Goal: Task Accomplishment & Management: Manage account settings

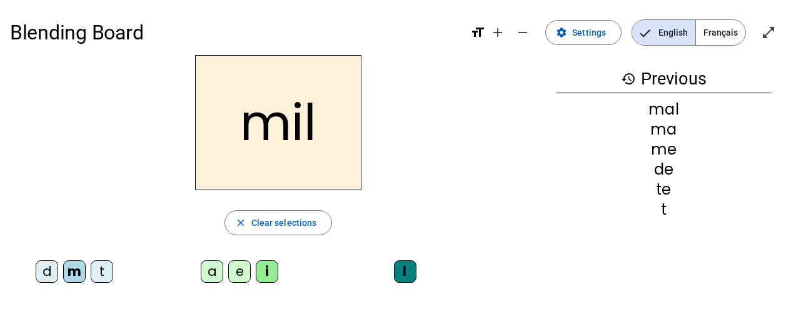
click at [284, 224] on span "Clear selections" at bounding box center [284, 222] width 66 height 15
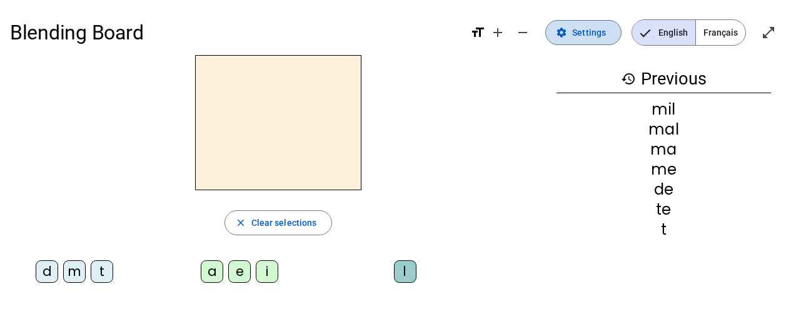
click at [587, 29] on span "Settings" at bounding box center [589, 32] width 34 height 15
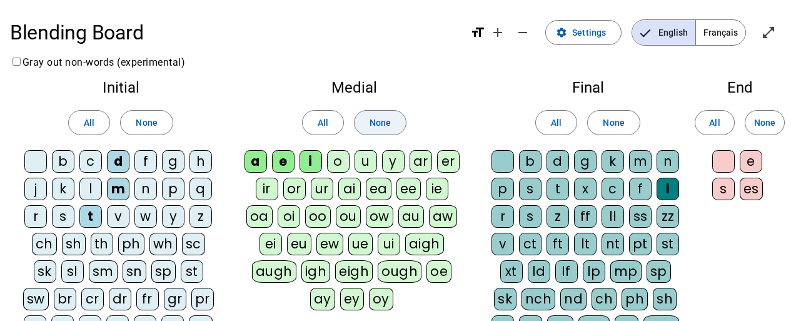
click at [151, 126] on span "None" at bounding box center [146, 122] width 21 height 15
click at [381, 122] on span "None" at bounding box center [380, 122] width 21 height 15
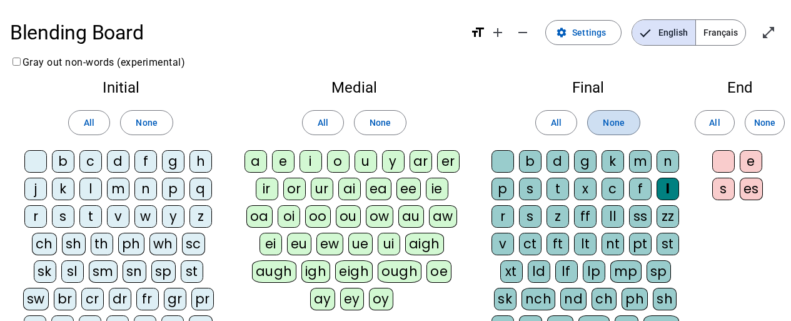
click at [623, 126] on span "None" at bounding box center [613, 122] width 21 height 15
click at [123, 160] on div "d" at bounding box center [118, 161] width 23 height 23
click at [369, 168] on div "u" at bounding box center [366, 161] width 23 height 23
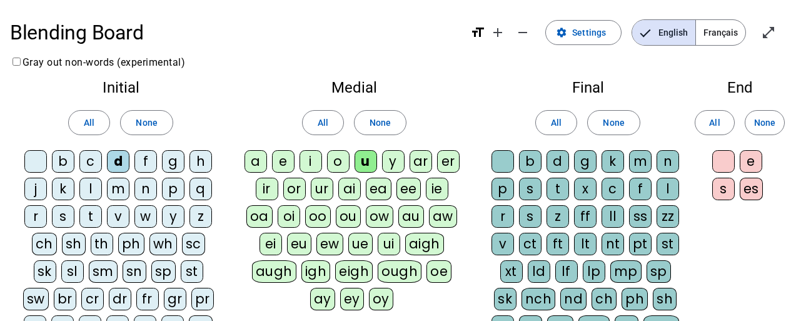
click at [89, 221] on div "t" at bounding box center [90, 216] width 23 height 23
click at [260, 166] on div "a" at bounding box center [255, 161] width 23 height 23
click at [286, 163] on div "e" at bounding box center [283, 161] width 23 height 23
click at [38, 191] on div "j" at bounding box center [35, 189] width 23 height 23
click at [111, 190] on div "m" at bounding box center [118, 189] width 23 height 23
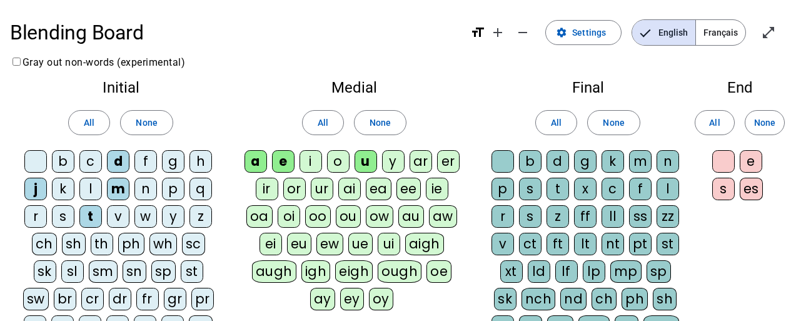
click at [672, 189] on div "l" at bounding box center [668, 189] width 23 height 23
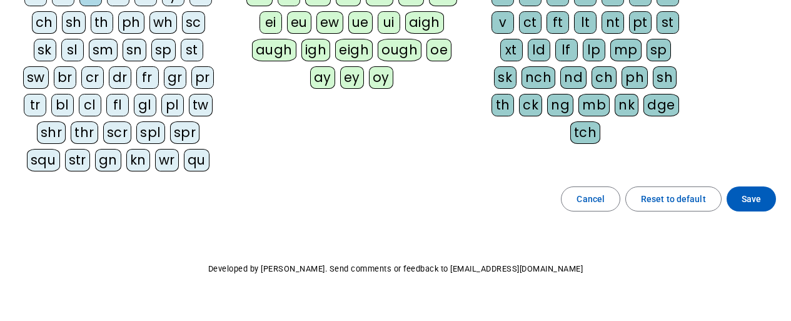
scroll to position [243, 0]
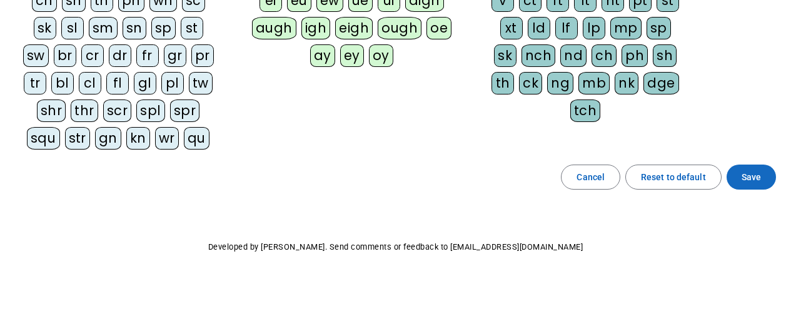
click at [750, 171] on span "Save" at bounding box center [751, 176] width 19 height 15
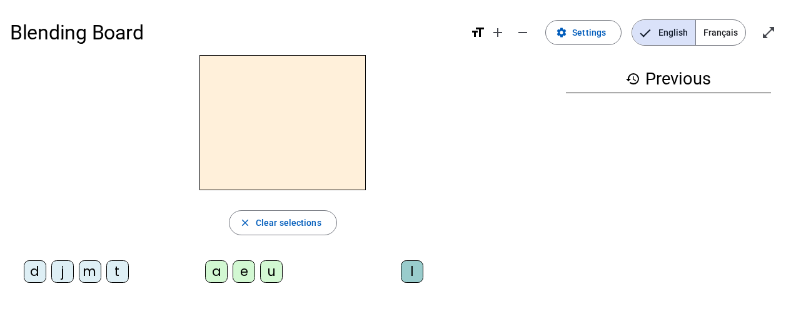
click at [39, 274] on div "d" at bounding box center [35, 271] width 23 height 23
click at [273, 274] on div "u" at bounding box center [271, 271] width 23 height 23
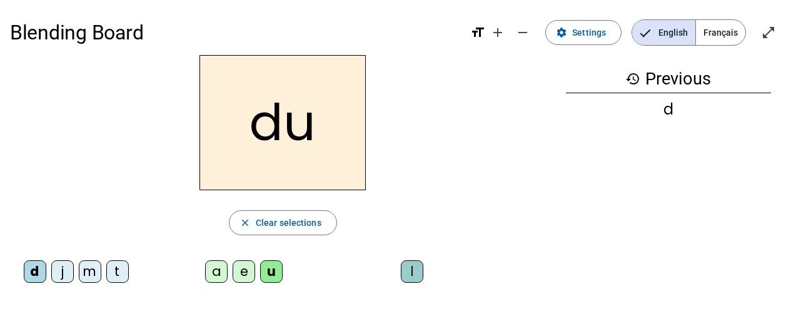
click at [124, 279] on div "t" at bounding box center [117, 271] width 23 height 23
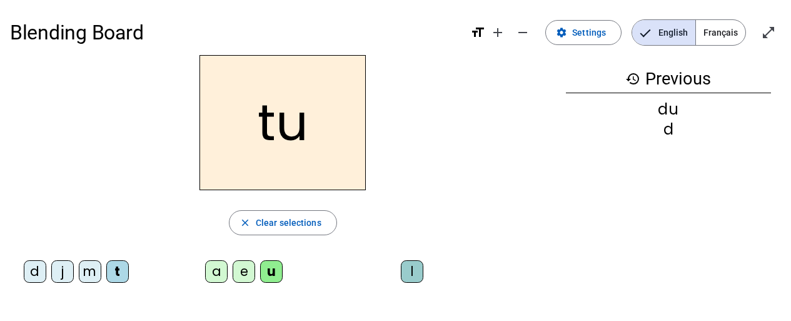
click at [221, 276] on div "a" at bounding box center [216, 271] width 23 height 23
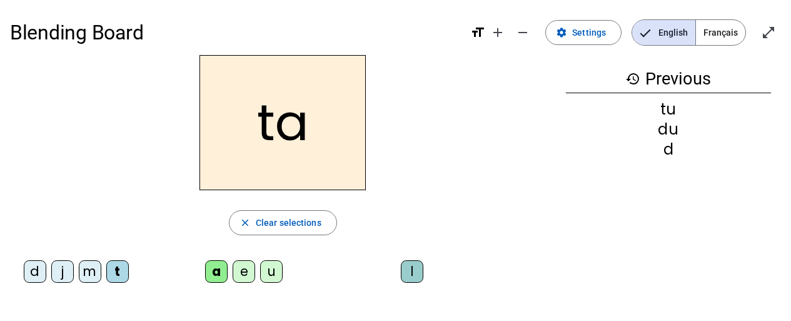
click at [252, 266] on div "e" at bounding box center [244, 271] width 23 height 23
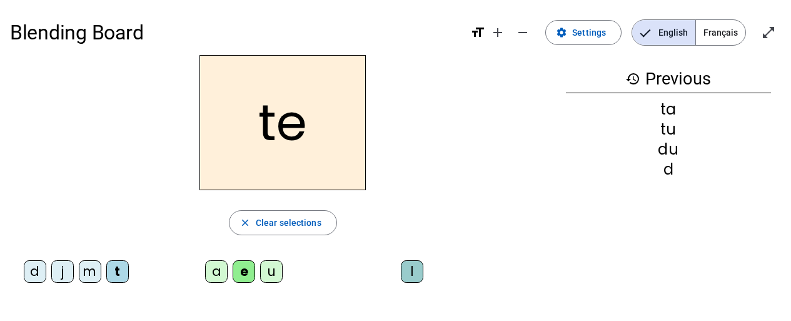
click at [42, 270] on div "d" at bounding box center [35, 271] width 23 height 23
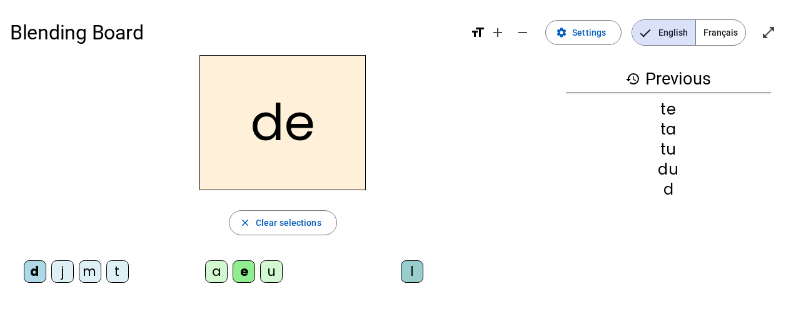
click at [62, 273] on div "j" at bounding box center [62, 271] width 23 height 23
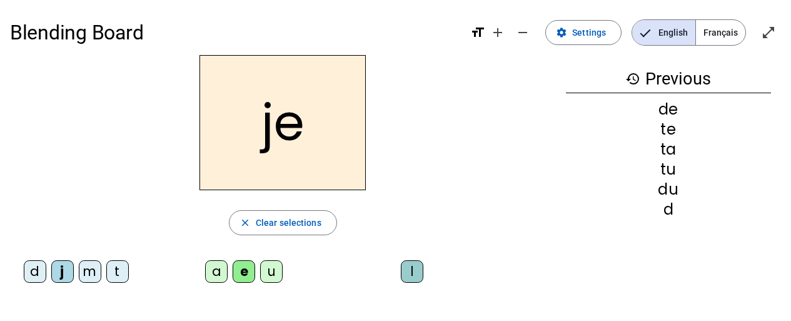
click at [89, 274] on div "m" at bounding box center [90, 271] width 23 height 23
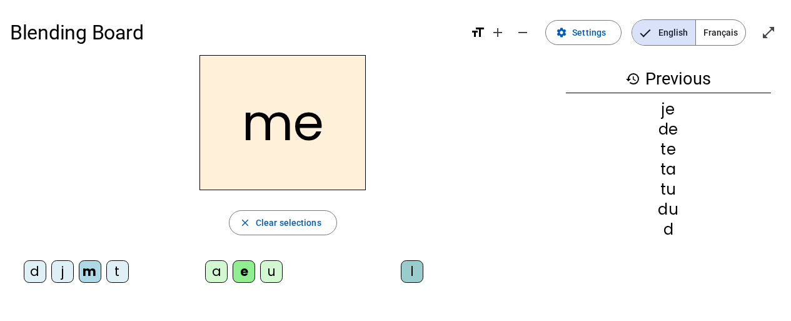
click at [219, 276] on div "a" at bounding box center [216, 271] width 23 height 23
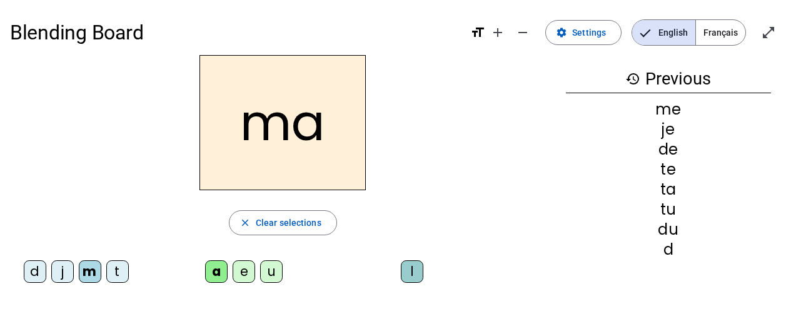
click at [415, 278] on div "l" at bounding box center [412, 271] width 23 height 23
